Goal: Navigation & Orientation: Find specific page/section

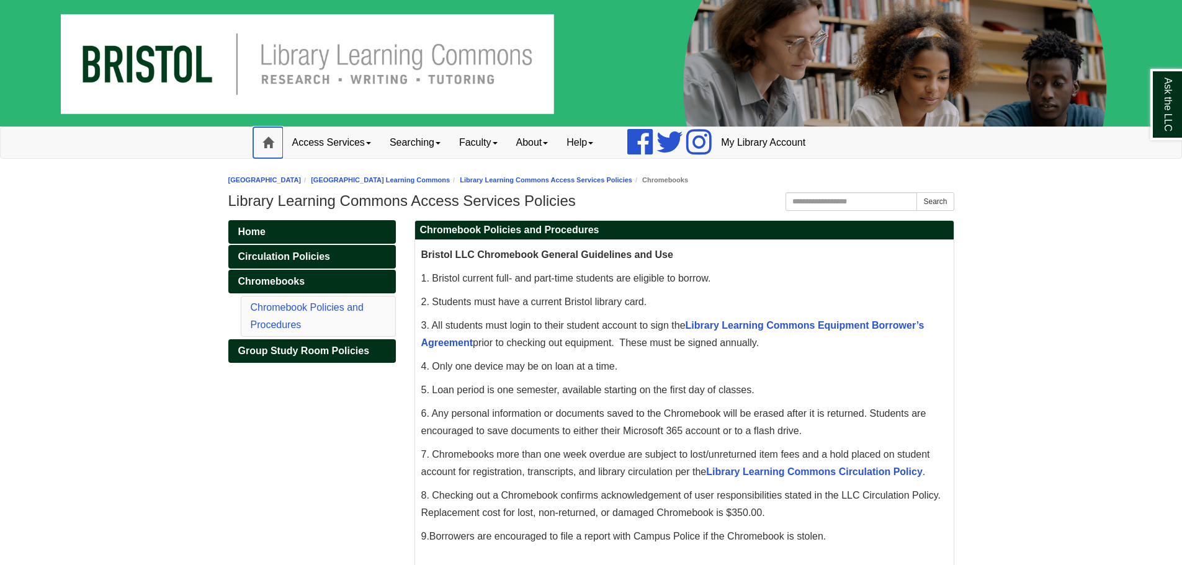
click at [279, 148] on link "Home" at bounding box center [268, 142] width 30 height 31
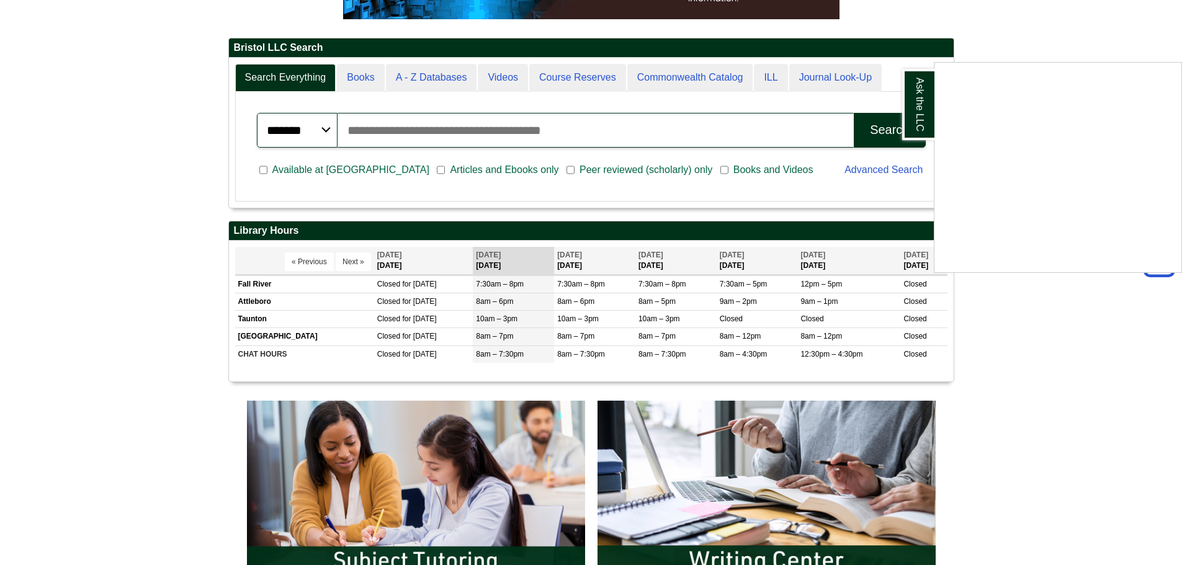
click at [169, 213] on div "Ask the LLC" at bounding box center [591, 282] width 1182 height 565
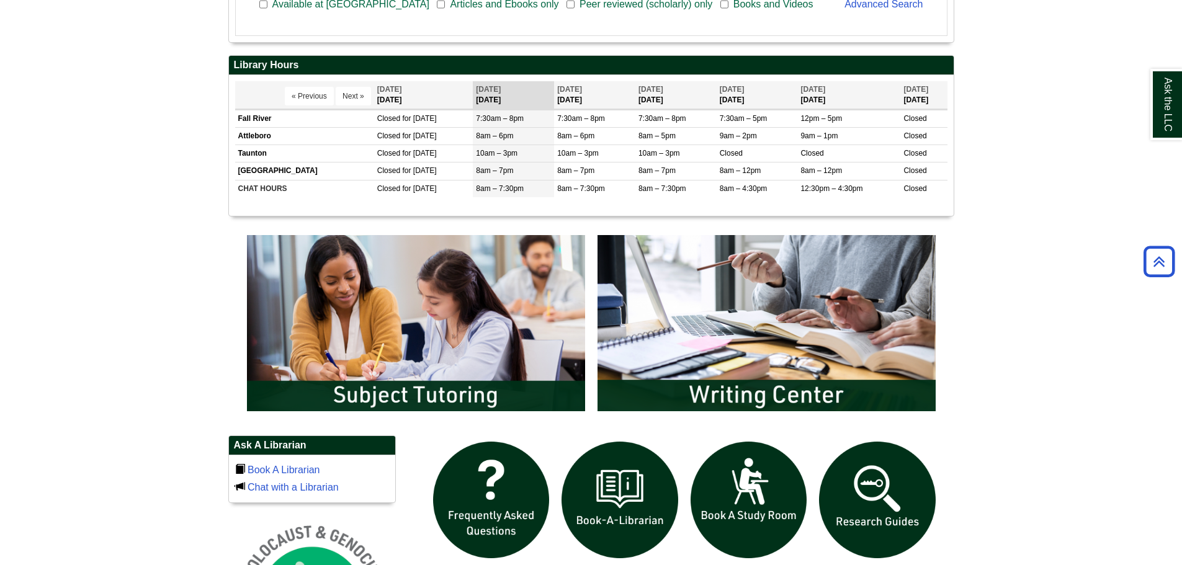
scroll to position [496, 0]
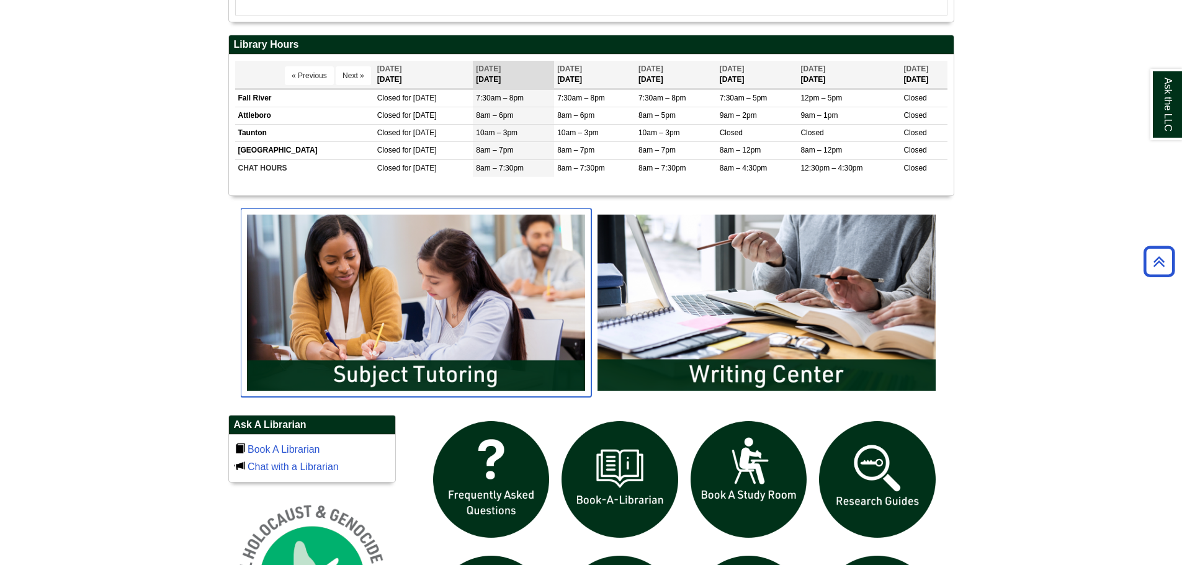
click at [488, 372] on img "slideshow" at bounding box center [416, 302] width 351 height 189
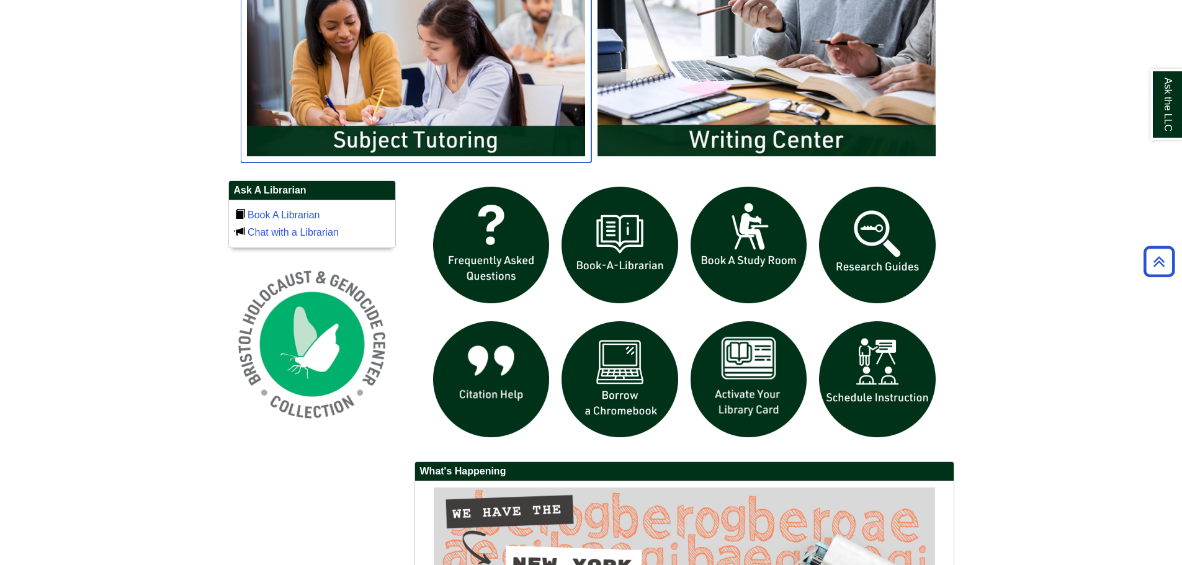
scroll to position [745, 0]
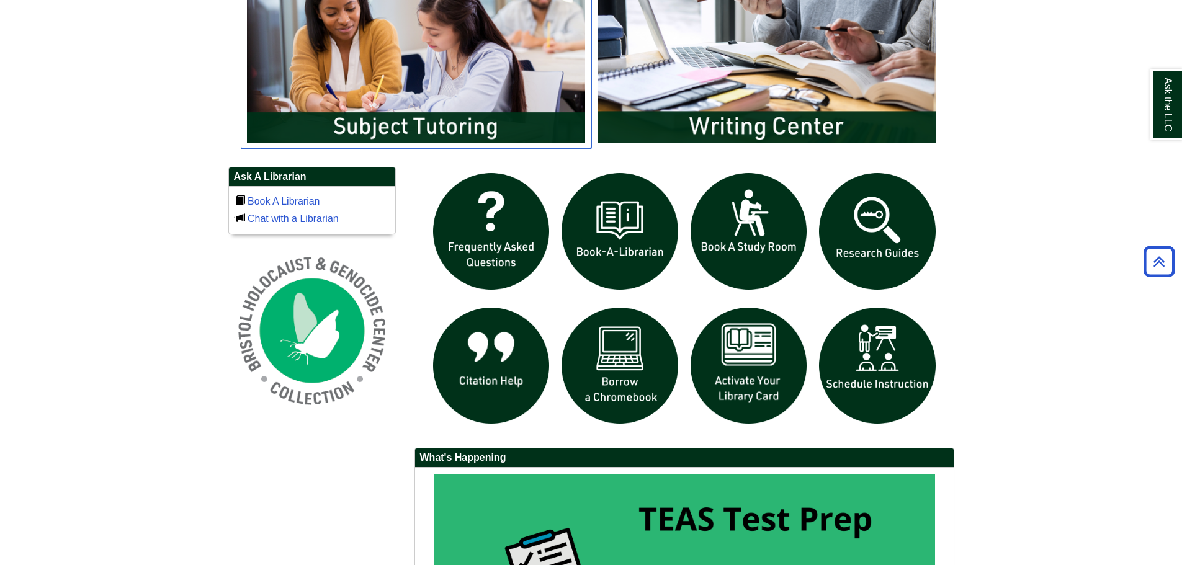
click at [425, 74] on img "slideshow" at bounding box center [416, 54] width 351 height 189
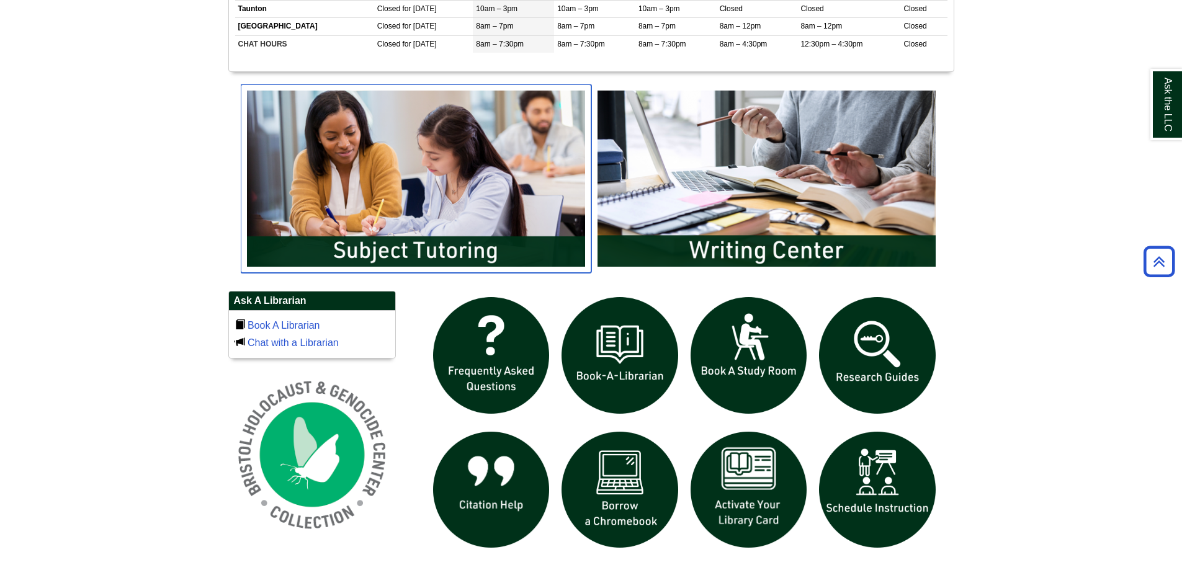
scroll to position [434, 0]
